Goal: Information Seeking & Learning: Learn about a topic

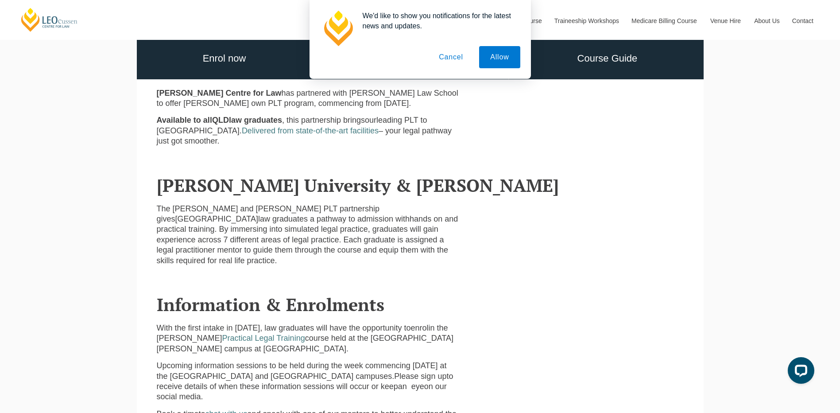
click at [458, 57] on button "Cancel" at bounding box center [451, 57] width 47 height 22
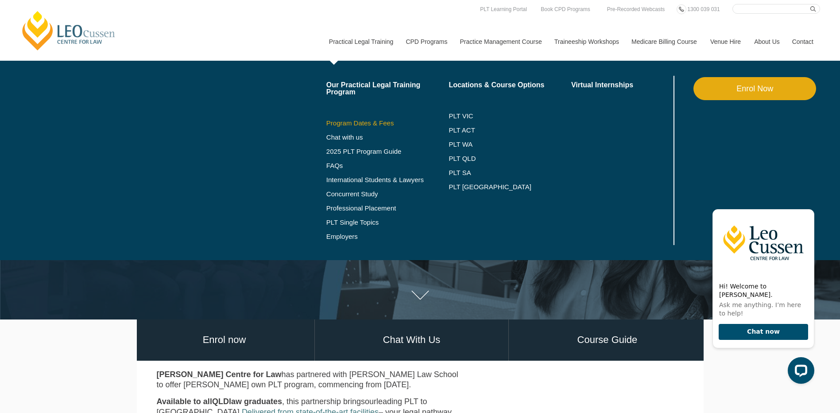
click at [387, 122] on link "Program Dates & Fees" at bounding box center [387, 123] width 123 height 7
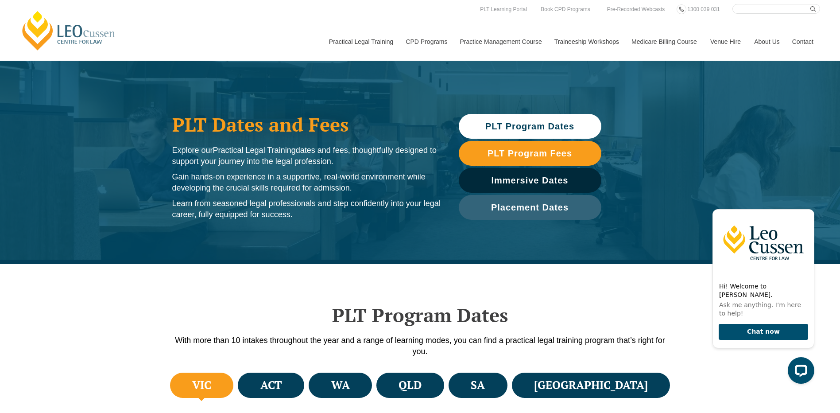
scroll to position [89, 0]
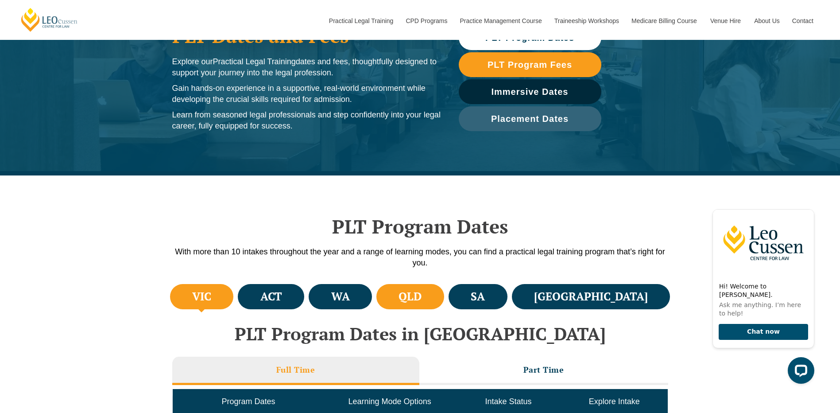
click at [422, 299] on h4 "QLD" at bounding box center [410, 296] width 23 height 15
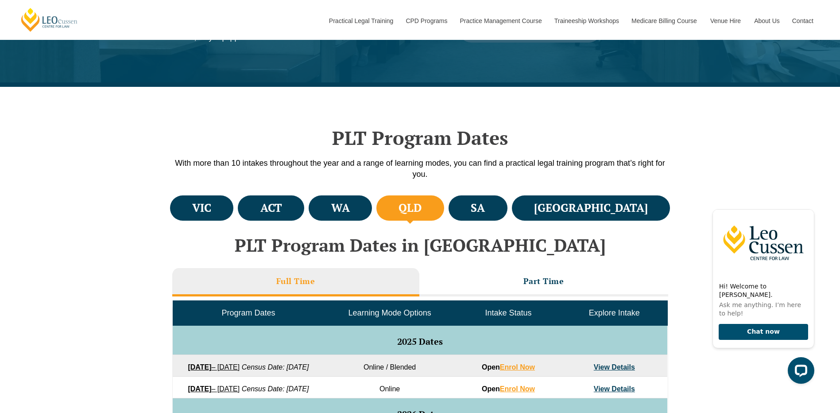
scroll to position [266, 0]
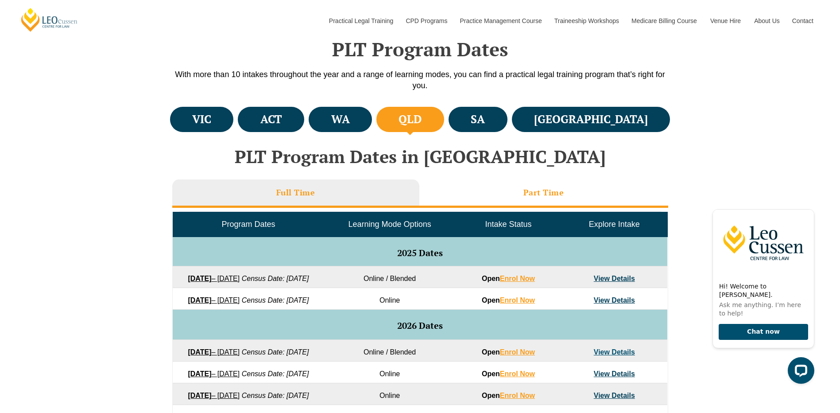
click at [534, 190] on h3 "Part Time" at bounding box center [544, 192] width 41 height 10
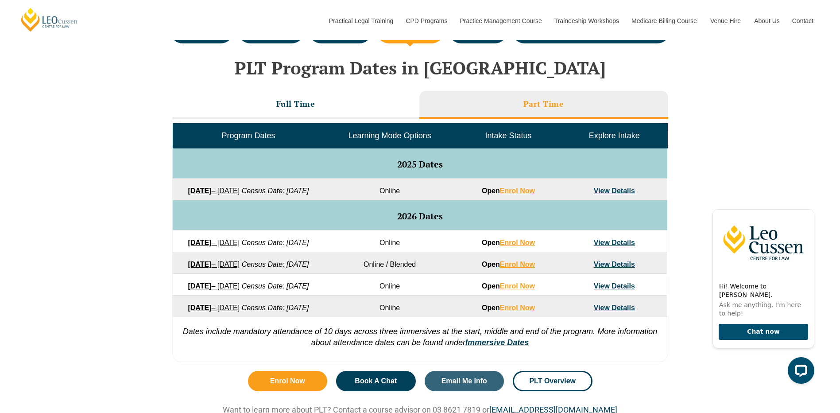
scroll to position [399, 0]
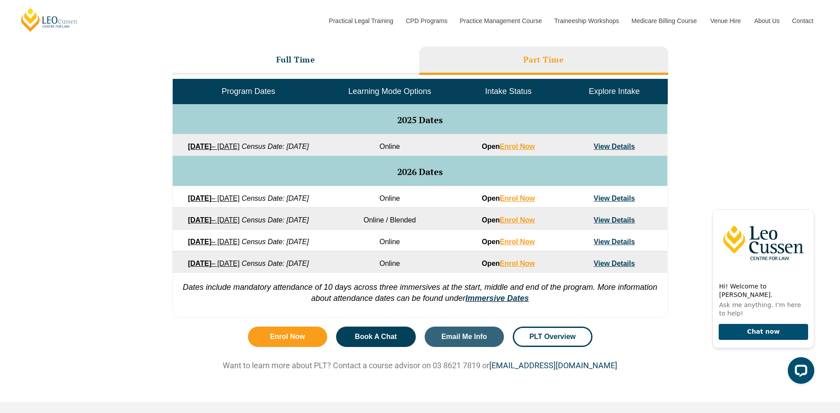
click at [609, 147] on link "View Details" at bounding box center [614, 147] width 41 height 8
